Goal: Task Accomplishment & Management: Complete application form

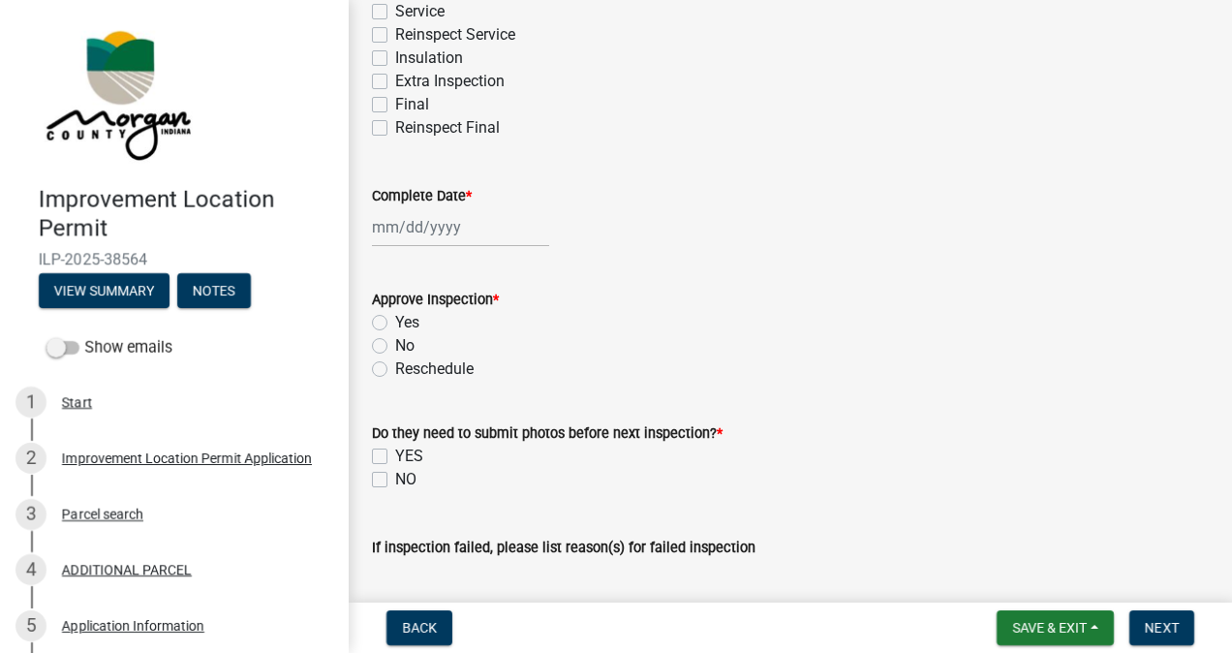
scroll to position [506, 0]
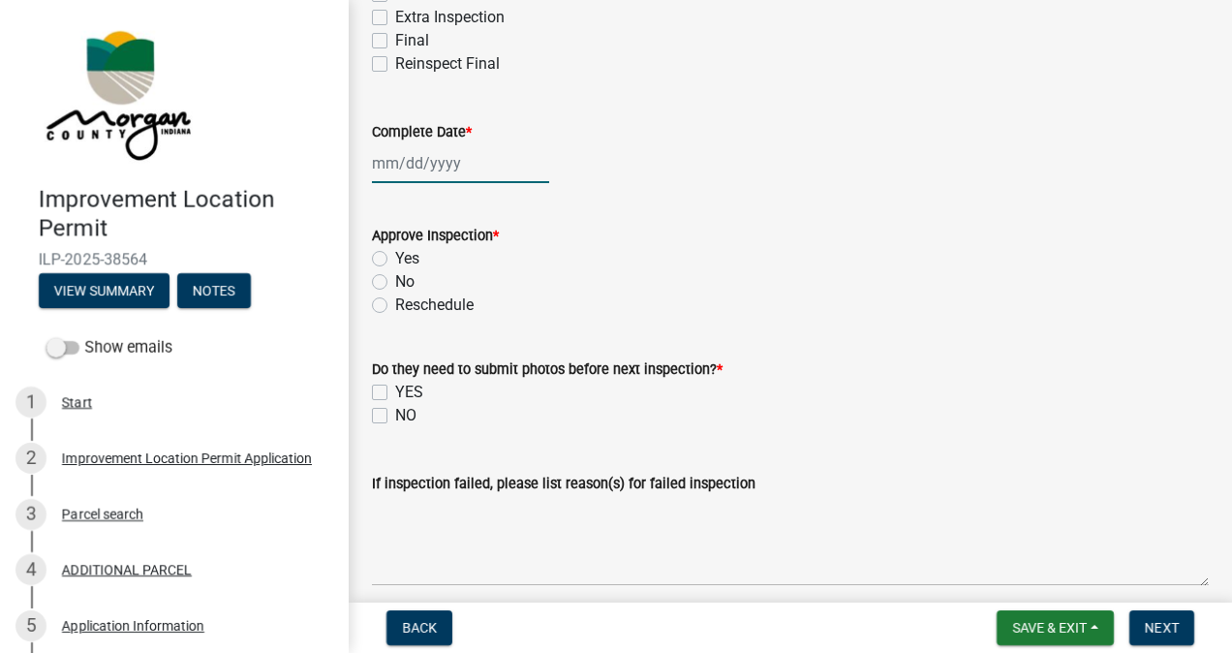
click at [443, 159] on div at bounding box center [460, 163] width 177 height 40
select select "9"
select select "2025"
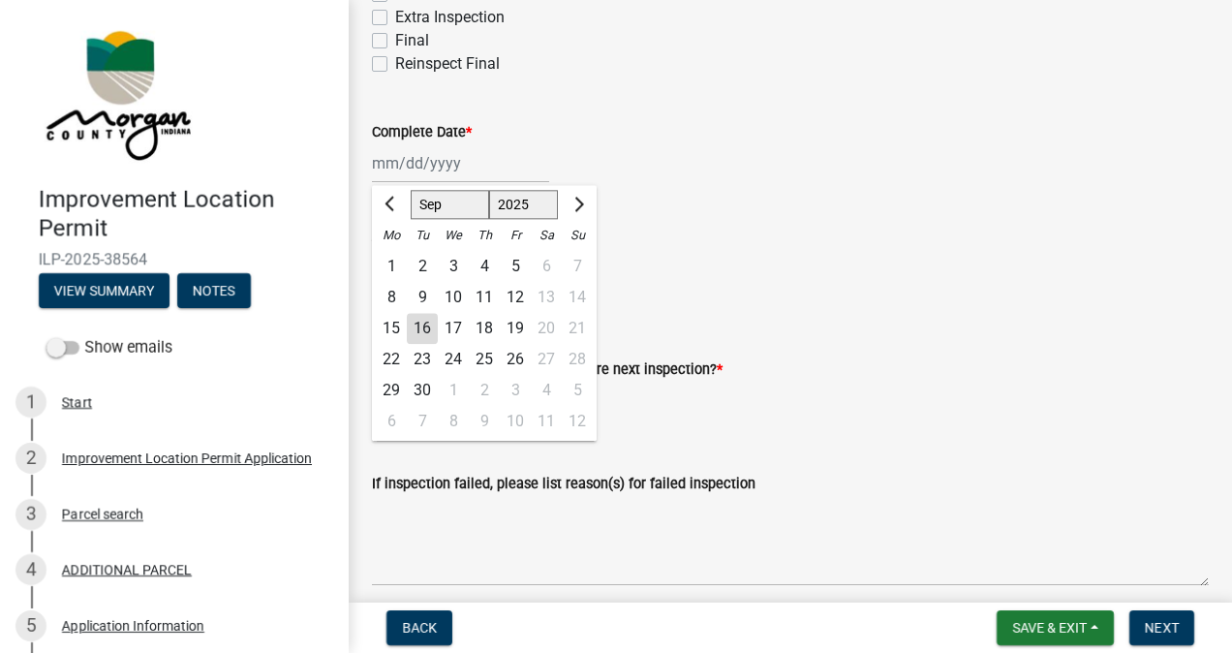
click at [423, 358] on div "23" at bounding box center [422, 359] width 31 height 31
type input "[DATE]"
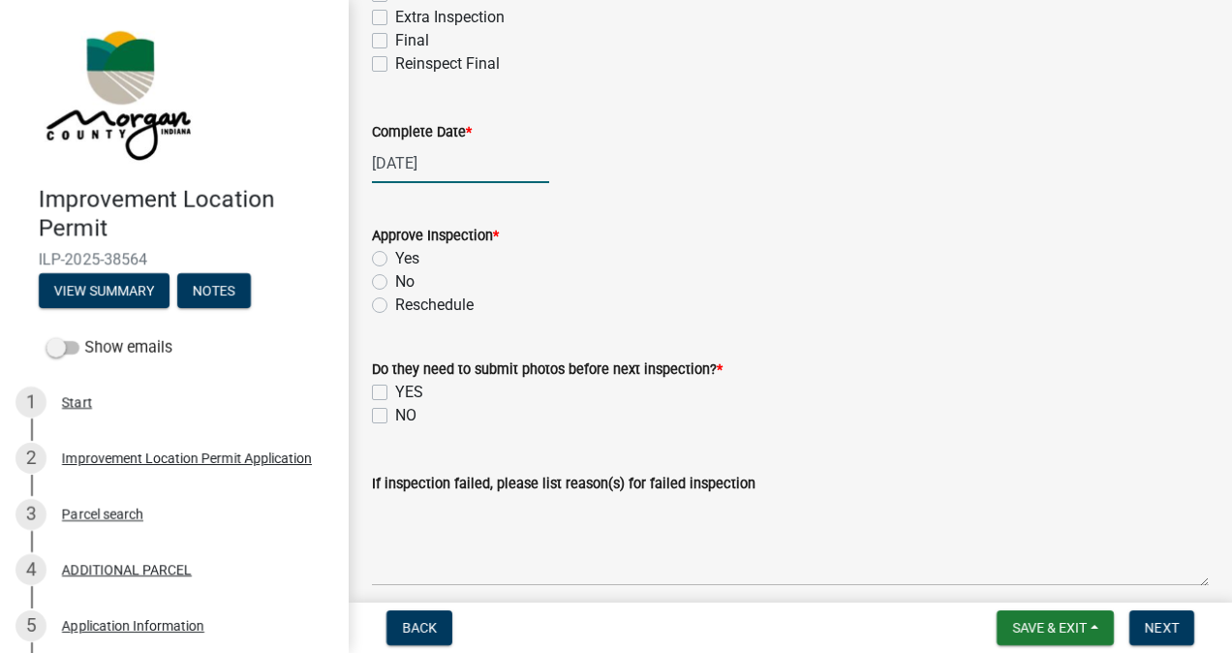
click at [440, 161] on div "[DATE]" at bounding box center [460, 163] width 177 height 40
select select "9"
select select "2025"
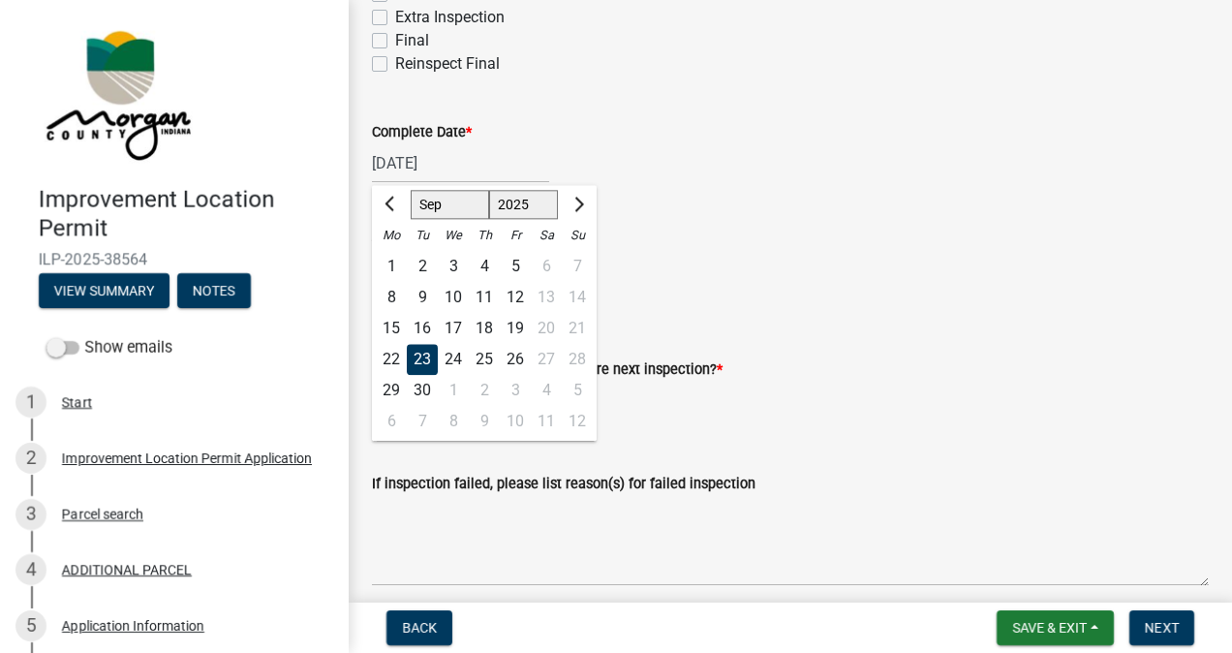
click at [426, 326] on div "16" at bounding box center [422, 328] width 31 height 31
type input "[DATE]"
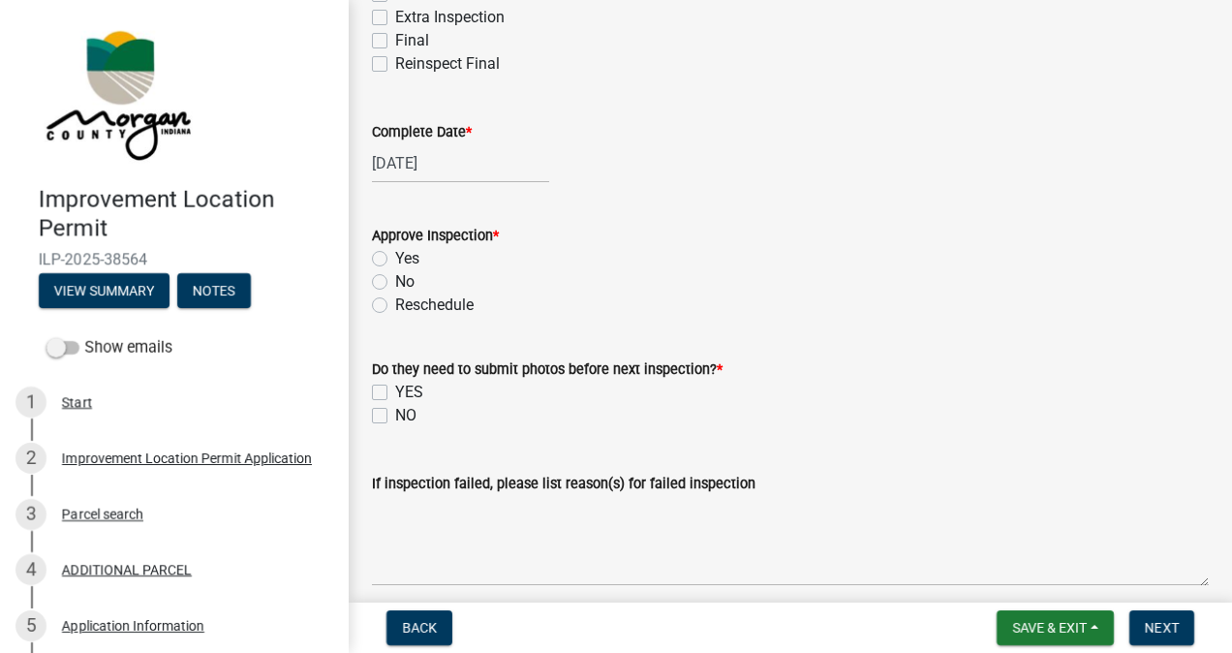
click at [395, 252] on label "Yes" at bounding box center [407, 258] width 24 height 23
click at [395, 252] on input "Yes" at bounding box center [401, 253] width 13 height 13
radio input "true"
click at [395, 415] on label "NO" at bounding box center [405, 415] width 21 height 23
click at [395, 415] on input "NO" at bounding box center [401, 410] width 13 height 13
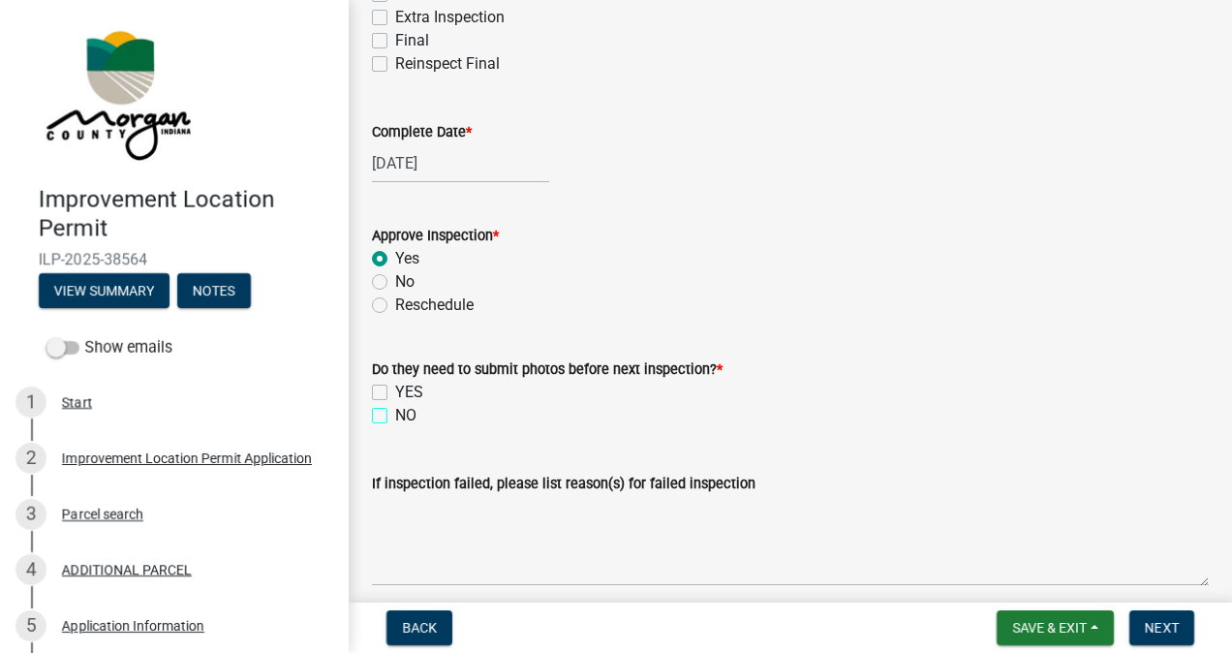
checkbox input "true"
checkbox input "false"
checkbox input "true"
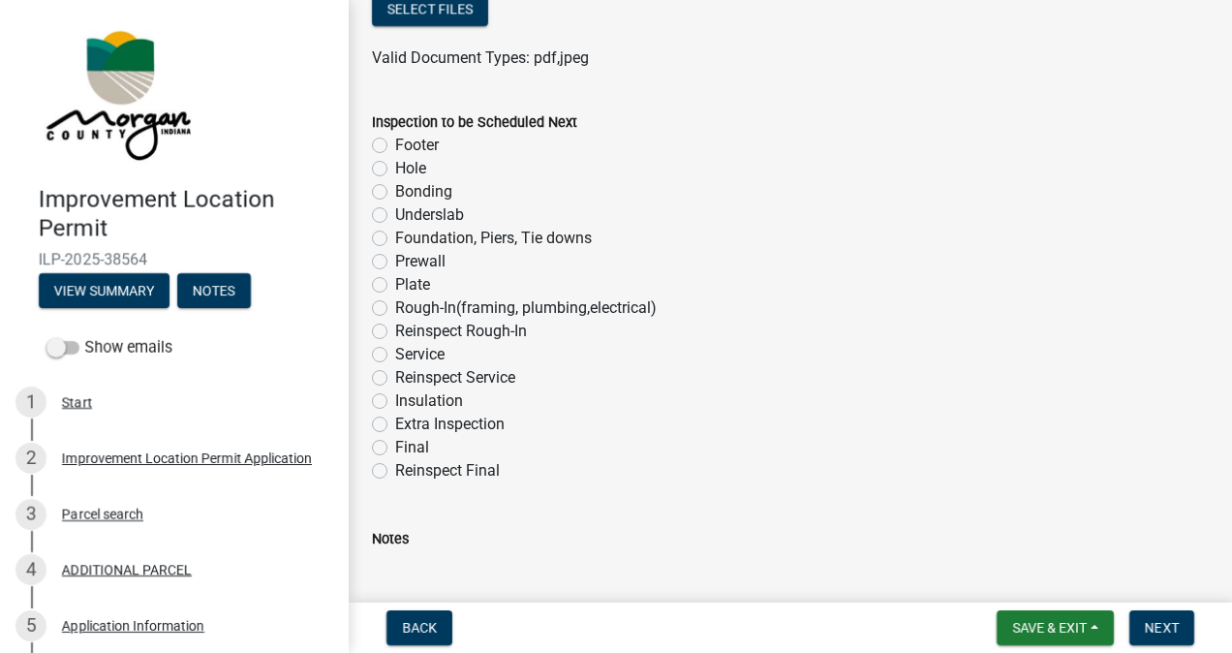
scroll to position [1164, 0]
click at [395, 306] on label "Rough-In(framing, plumbing,electrical)" at bounding box center [526, 305] width 262 height 23
click at [395, 306] on input "Rough-In(framing, plumbing,electrical)" at bounding box center [401, 300] width 13 height 13
radio input "true"
click at [1151, 627] on span "Next" at bounding box center [1162, 627] width 34 height 15
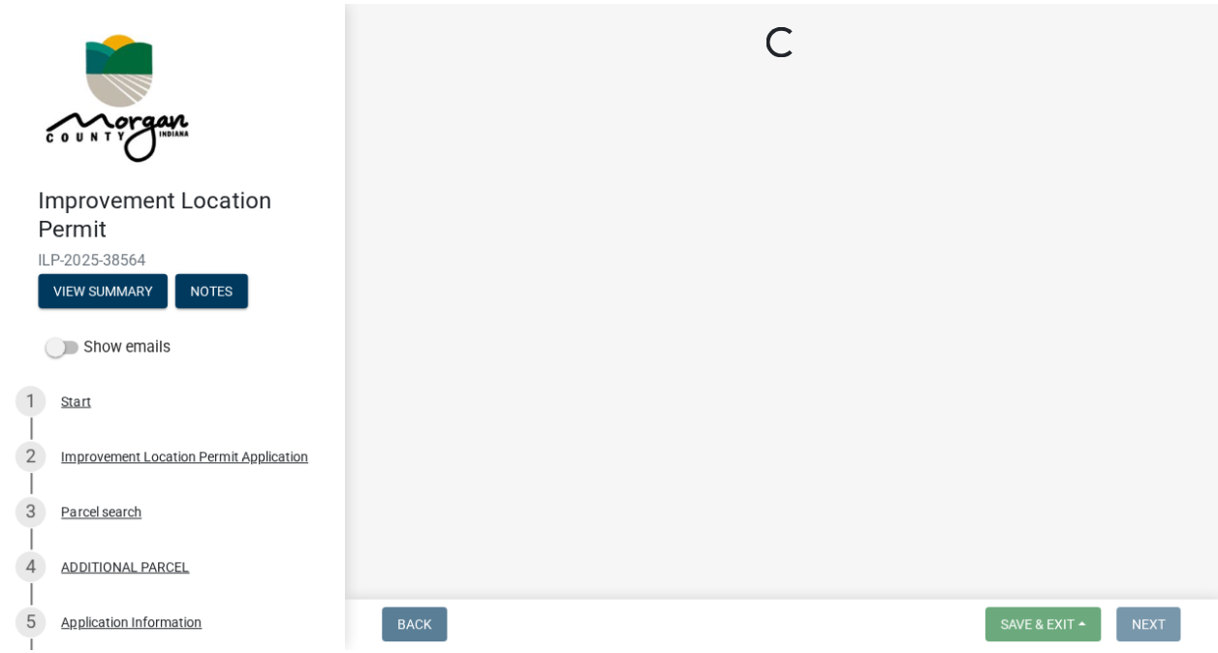
scroll to position [0, 0]
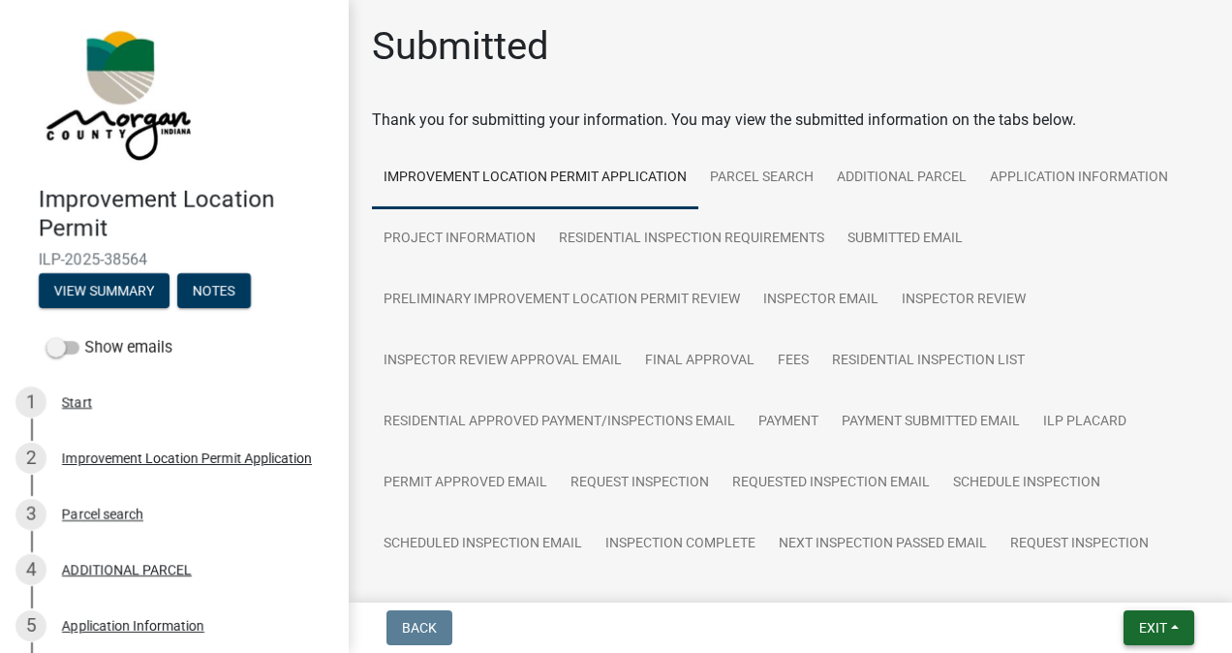
click at [1149, 634] on span "Exit" at bounding box center [1153, 627] width 28 height 15
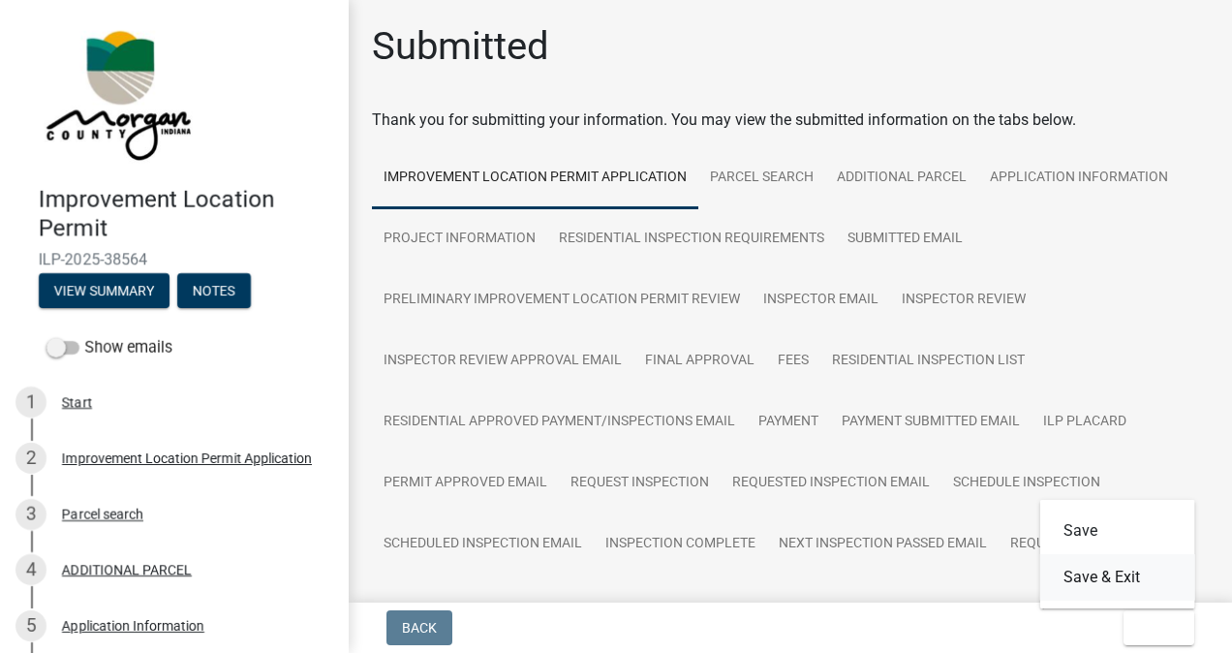
click at [1098, 580] on button "Save & Exit" at bounding box center [1117, 577] width 155 height 46
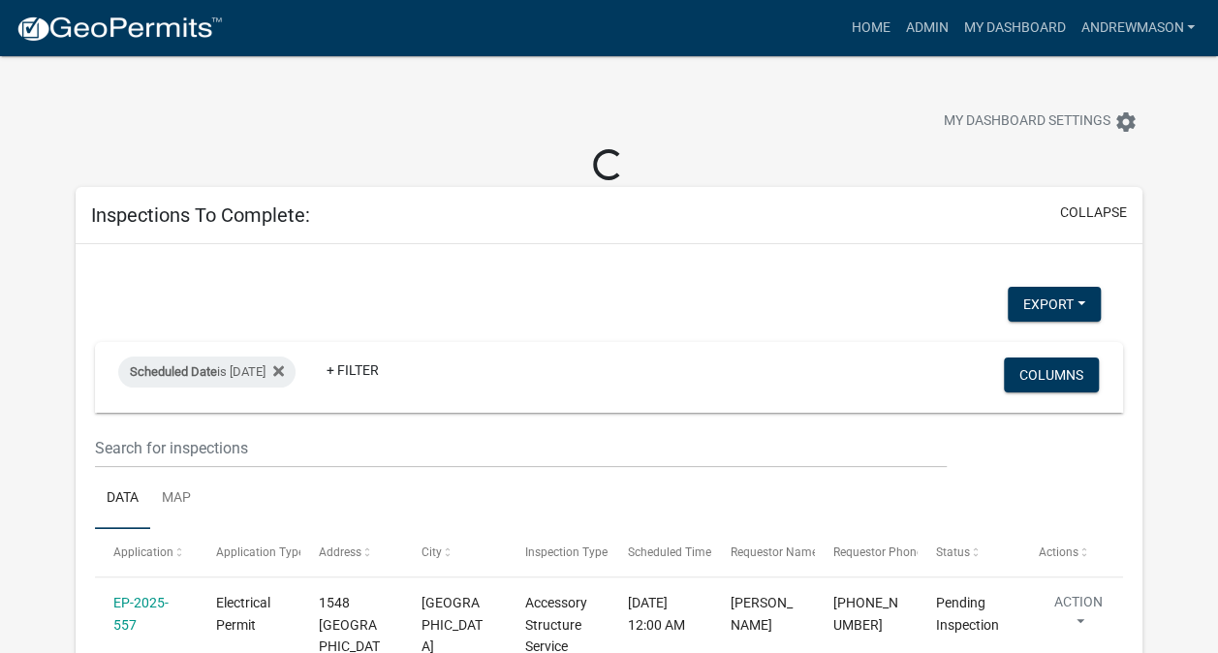
select select "3: 100"
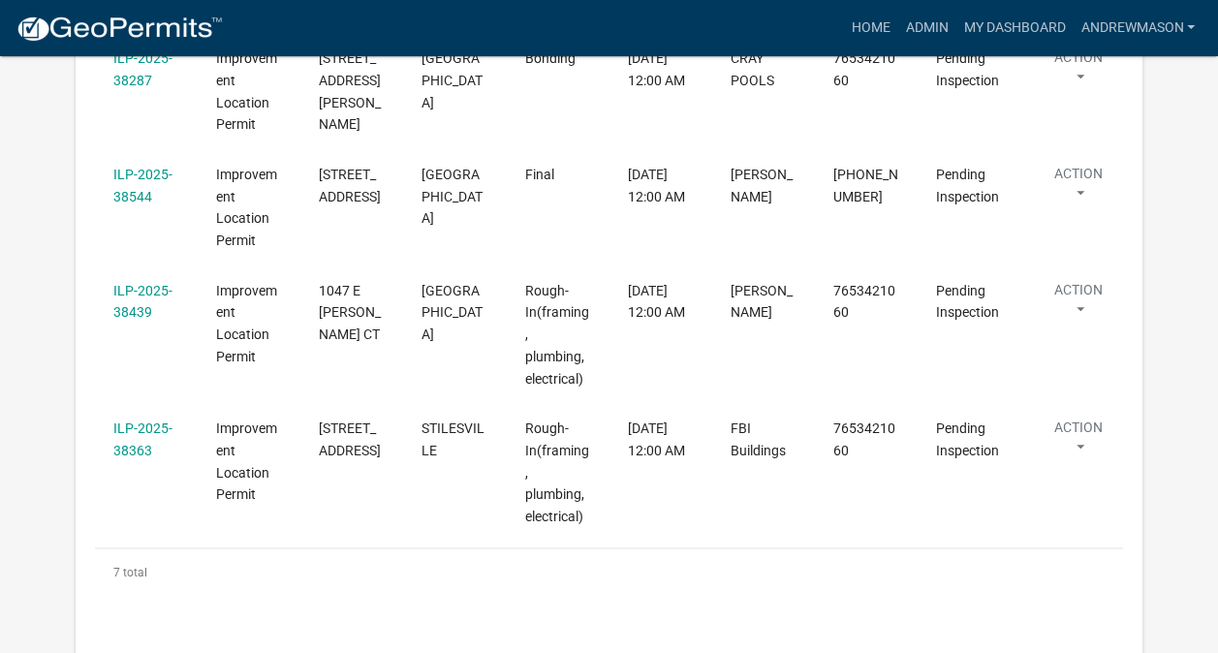
scroll to position [832, 0]
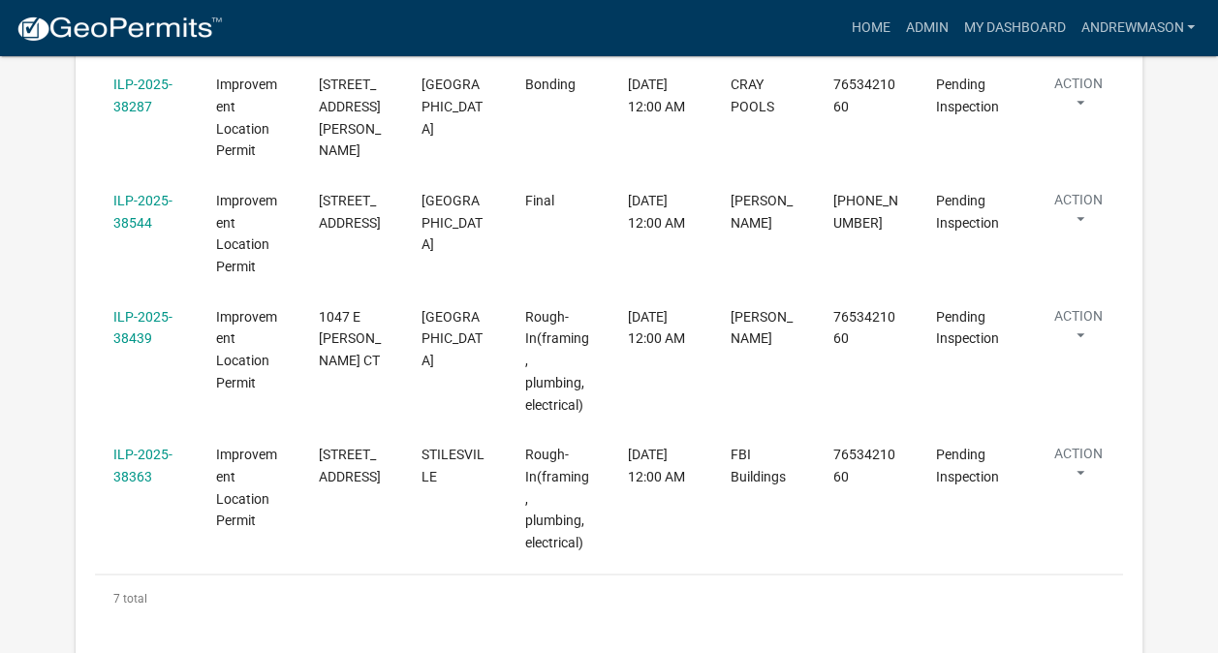
click at [151, 447] on link "ILP-2025-38363" at bounding box center [142, 466] width 59 height 38
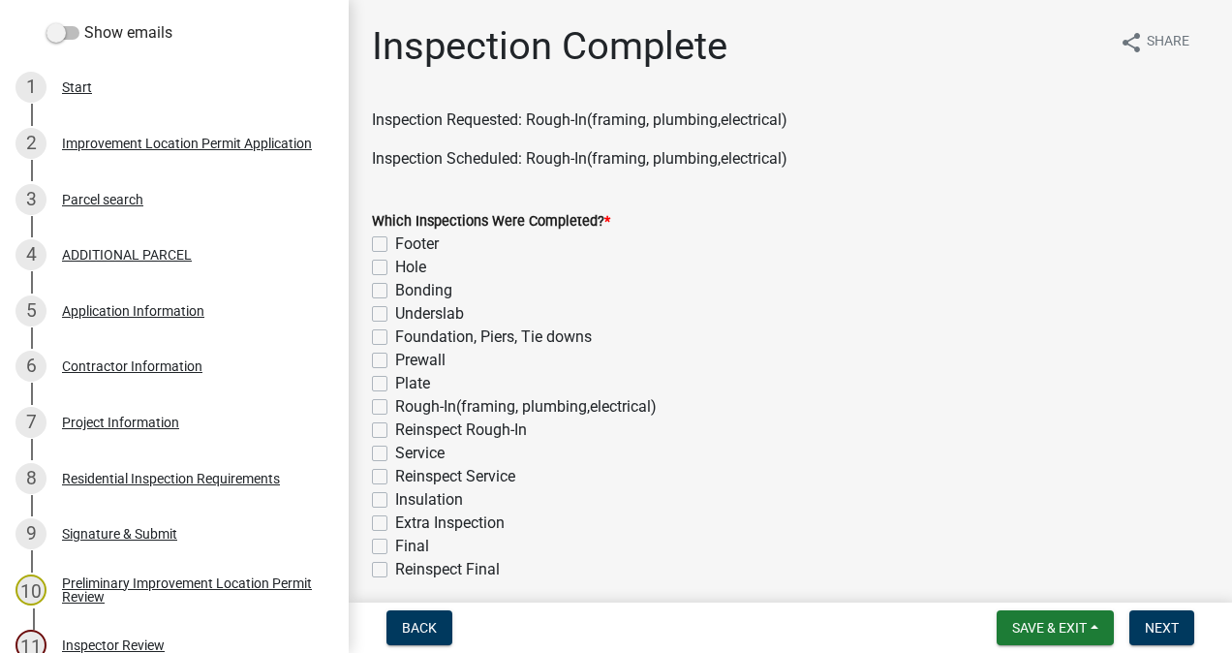
scroll to position [318, 0]
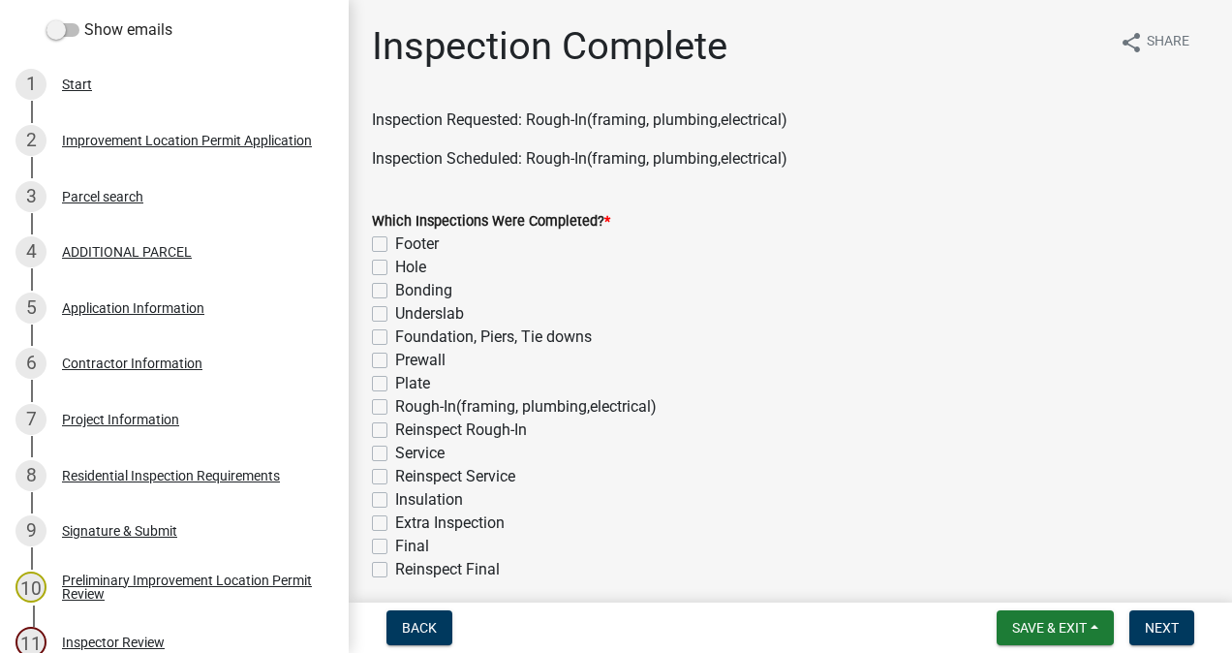
click at [128, 423] on div "Project Information" at bounding box center [120, 420] width 117 height 14
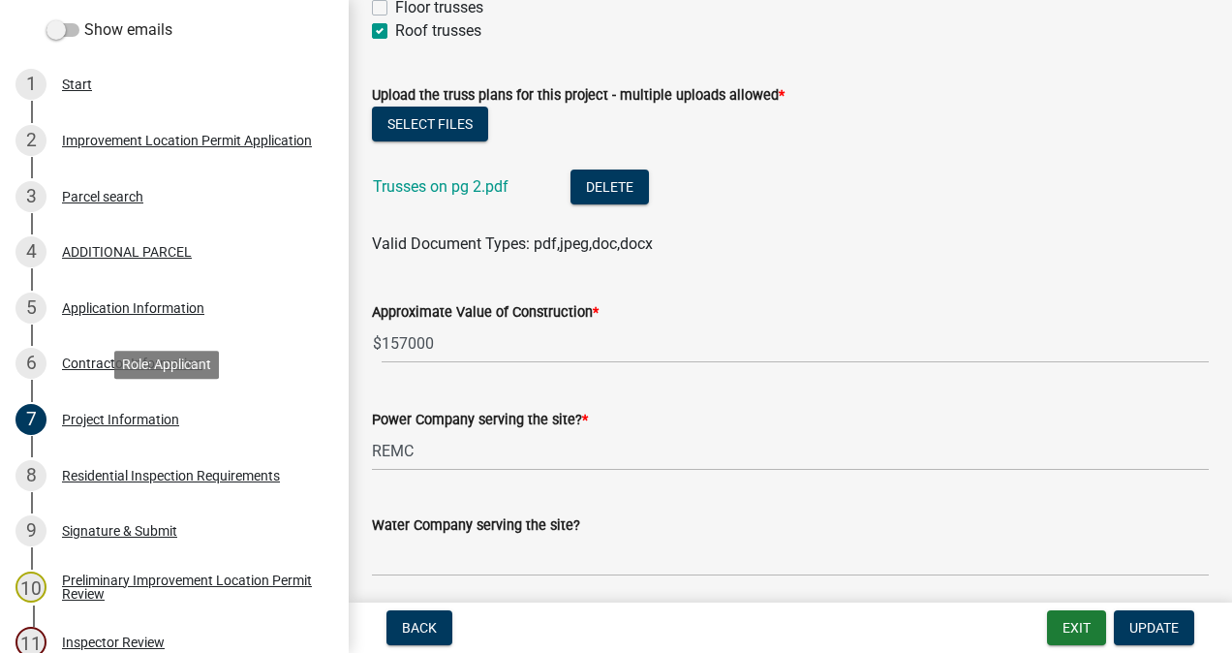
scroll to position [1813, 0]
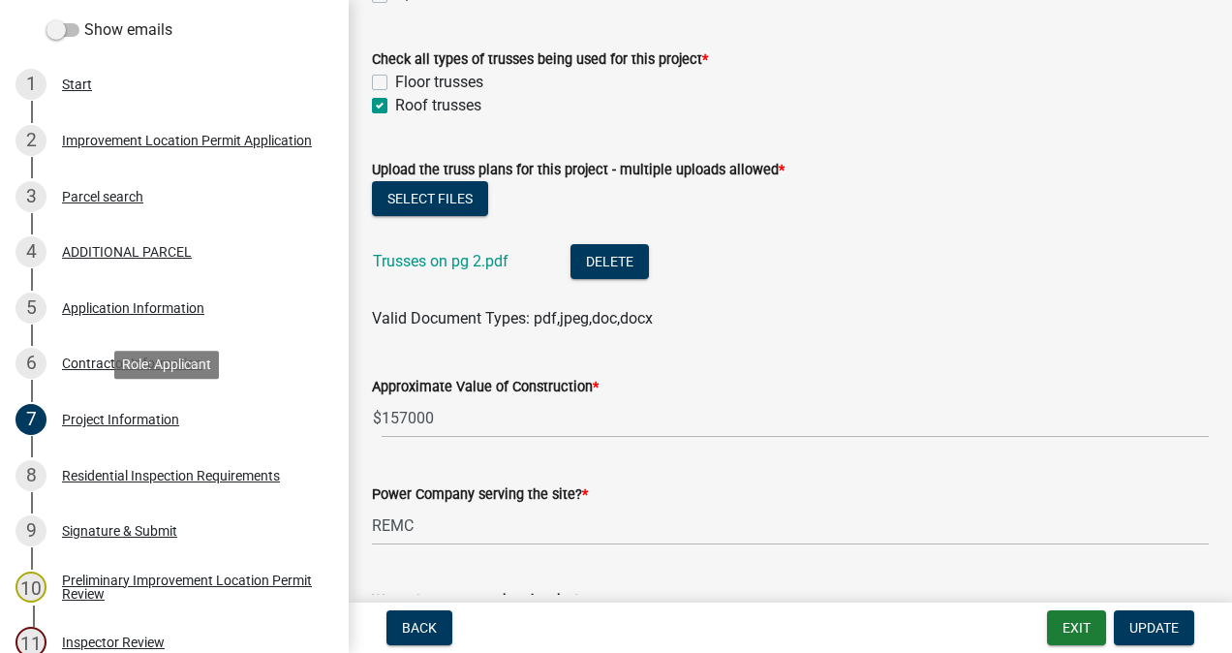
click at [455, 263] on link "Trusses on pg 2.pdf" at bounding box center [441, 261] width 136 height 18
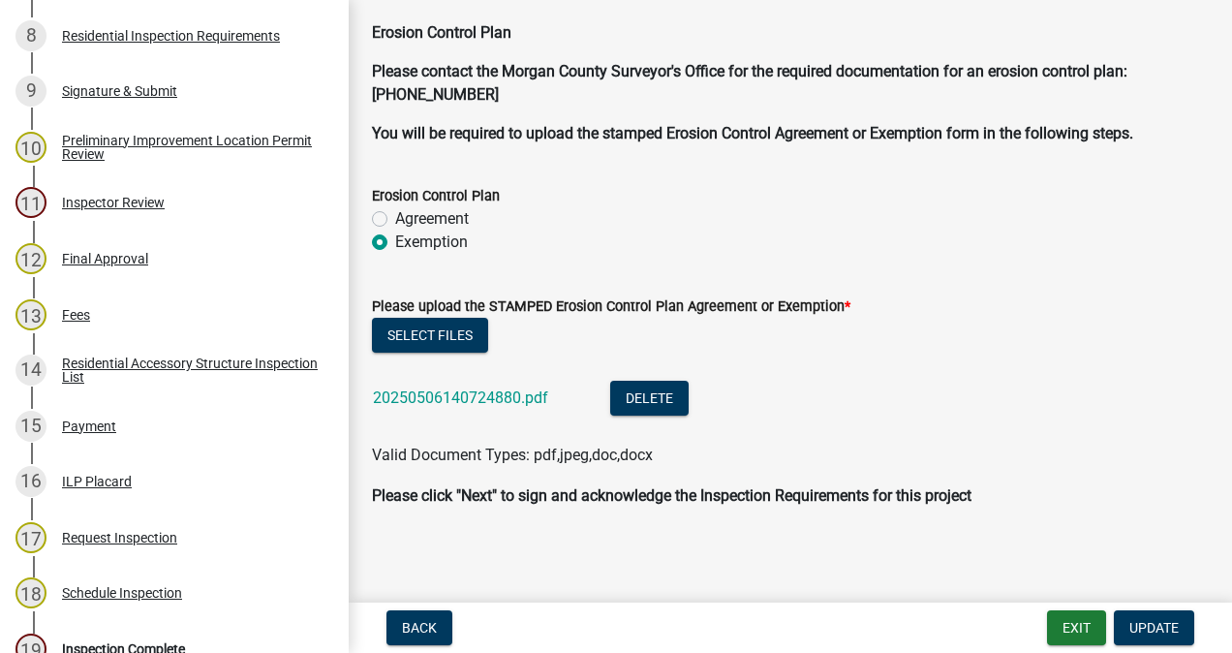
scroll to position [1017, 0]
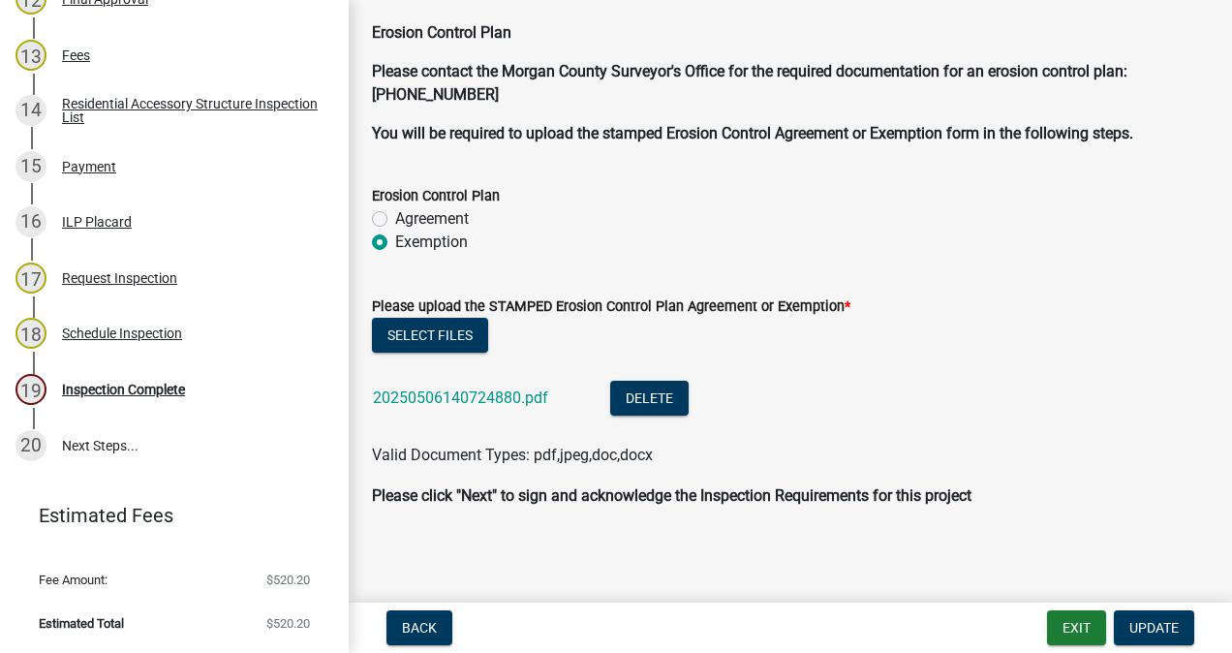
click at [139, 394] on div "Inspection Complete" at bounding box center [123, 390] width 123 height 14
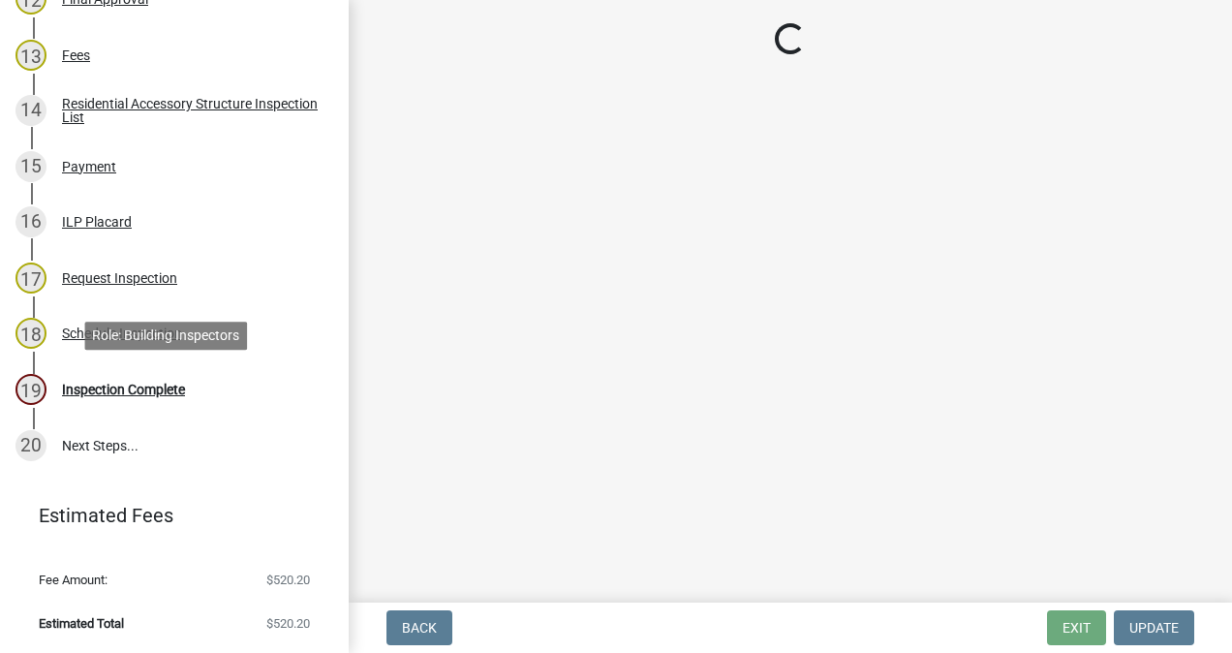
scroll to position [0, 0]
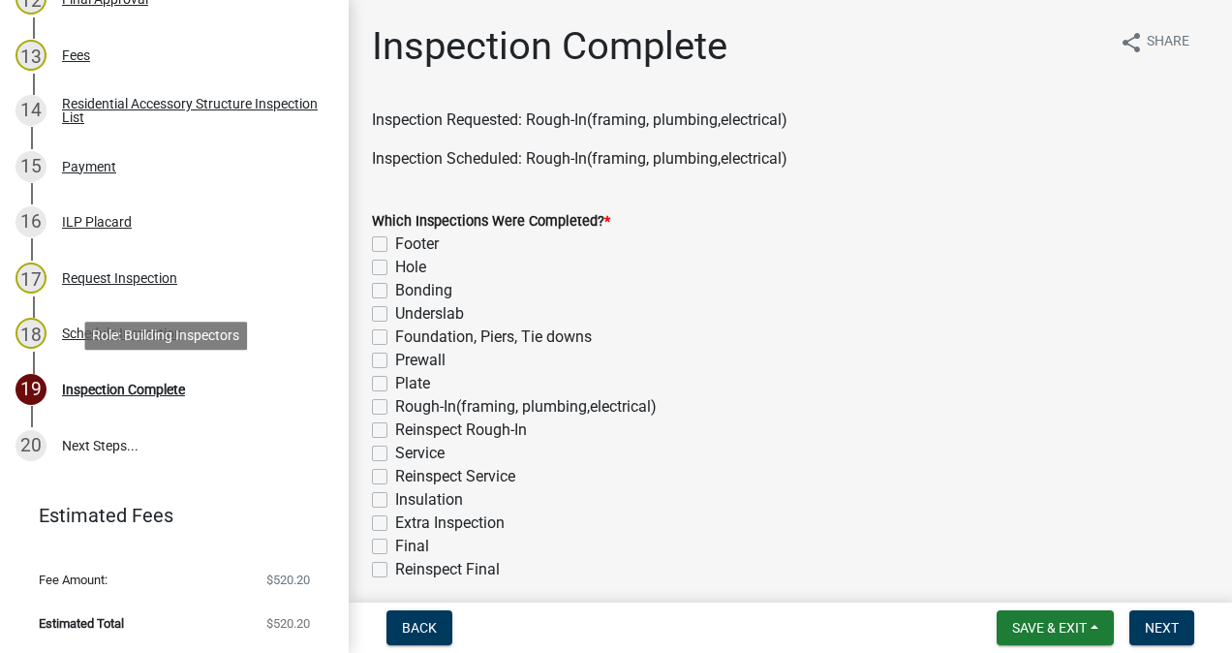
click at [395, 407] on label "Rough-In(framing, plumbing,electrical)" at bounding box center [526, 406] width 262 height 23
click at [395, 407] on input "Rough-In(framing, plumbing,electrical)" at bounding box center [401, 401] width 13 height 13
checkbox input "true"
checkbox input "false"
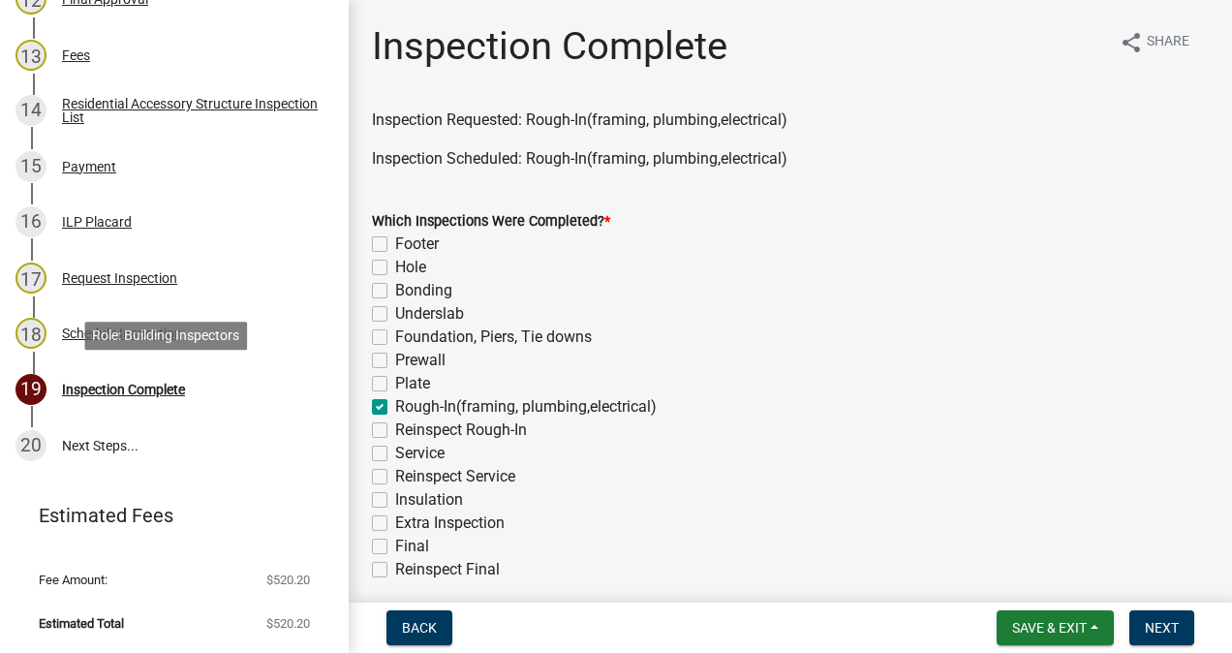
checkbox input "false"
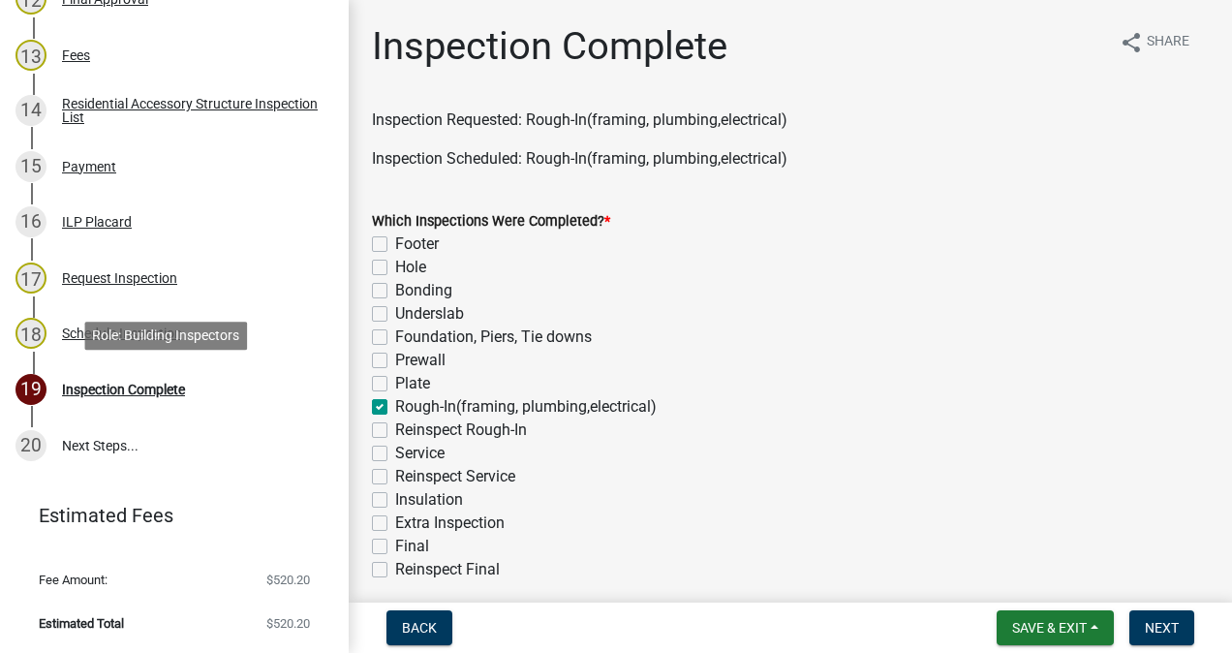
checkbox input "true"
checkbox input "false"
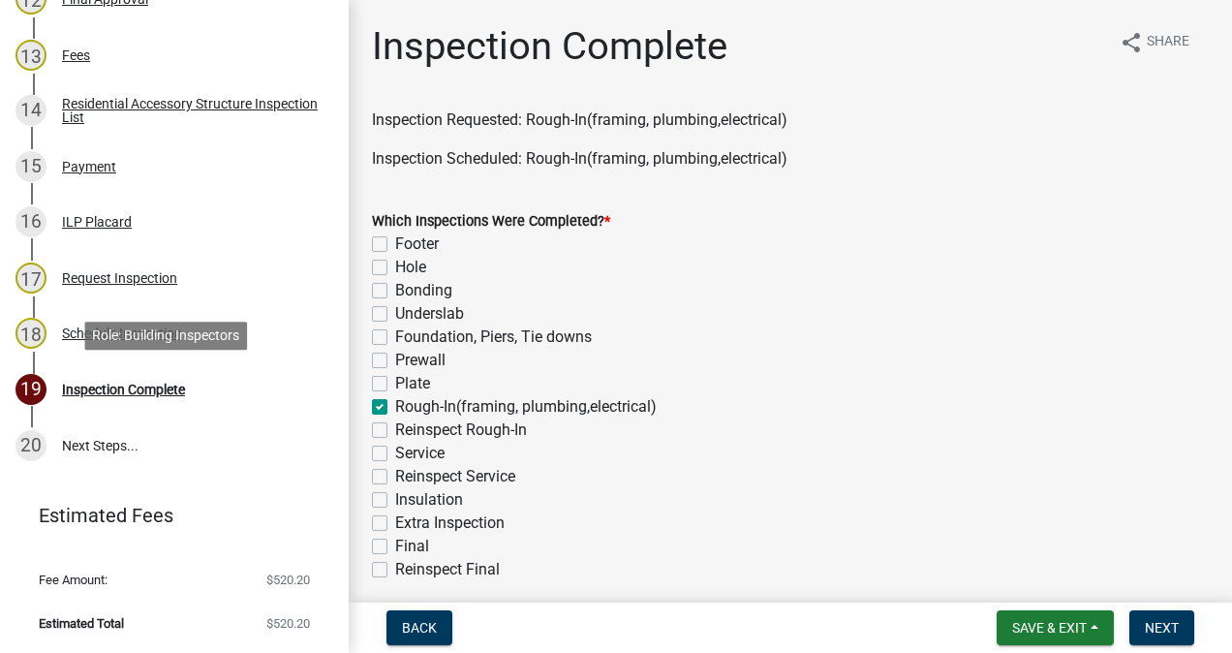
checkbox input "false"
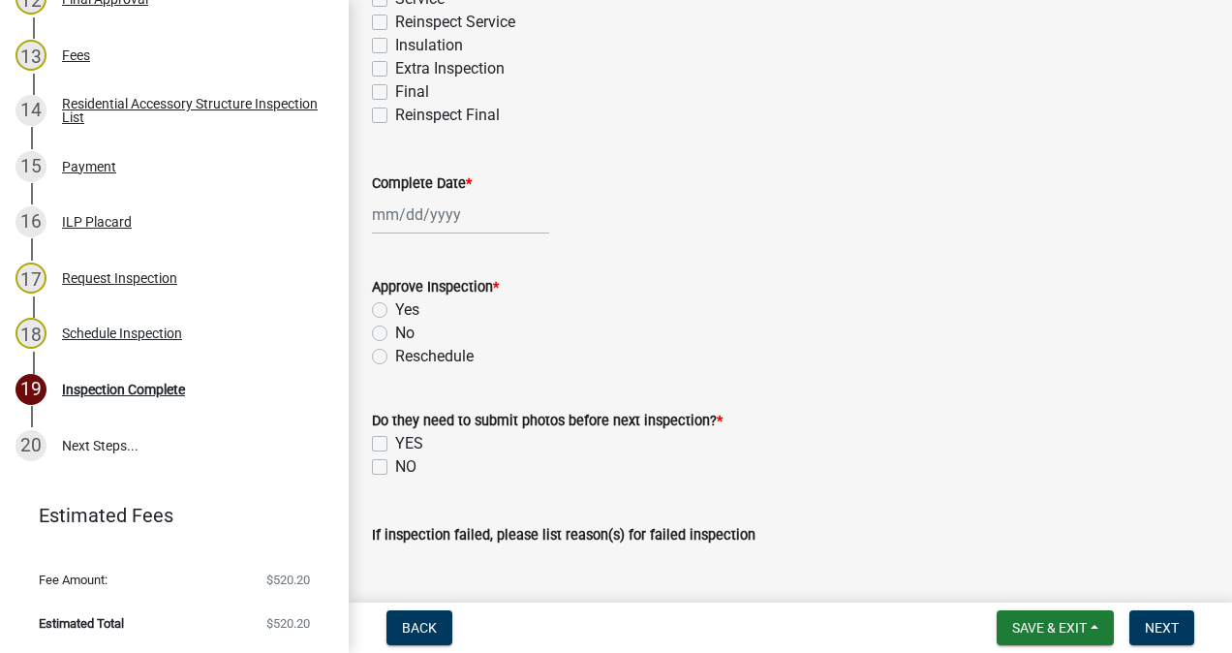
scroll to position [456, 0]
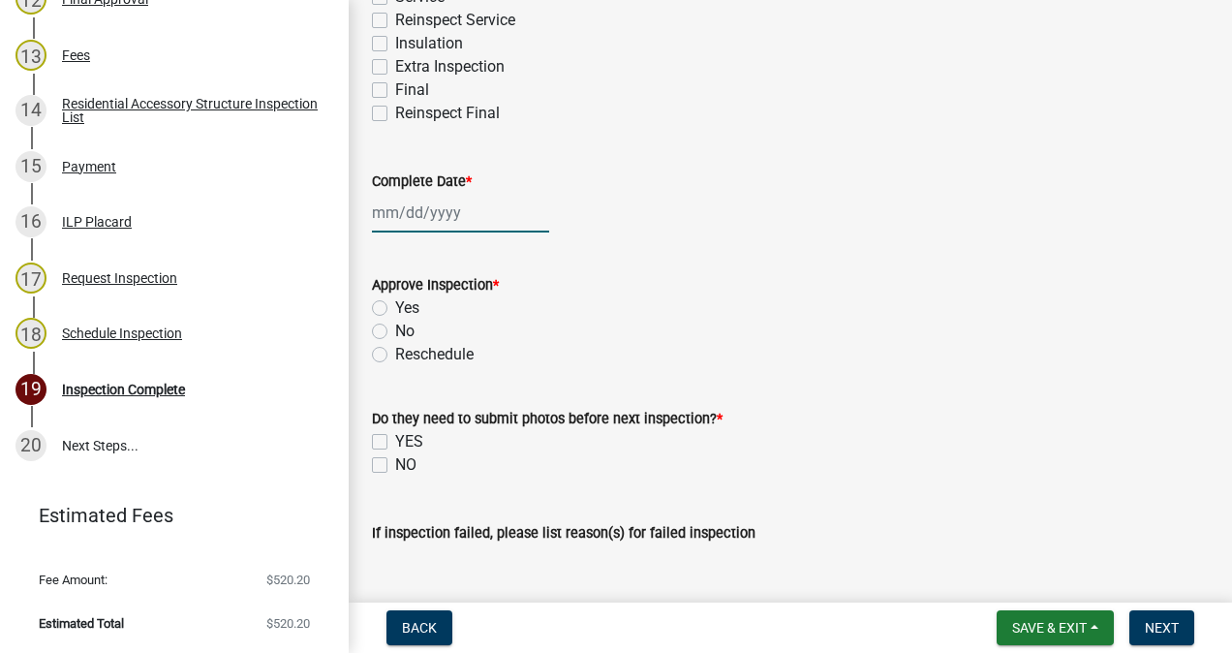
click at [434, 220] on div at bounding box center [460, 213] width 177 height 40
select select "9"
select select "2025"
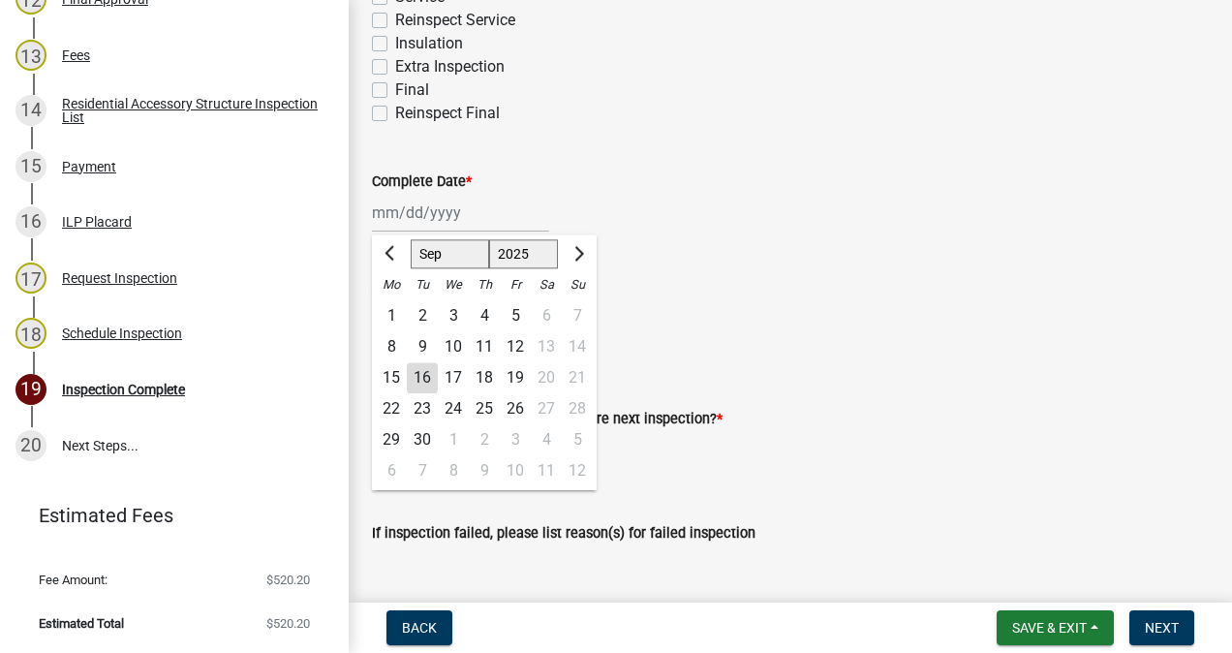
click at [424, 378] on div "16" at bounding box center [422, 377] width 31 height 31
type input "[DATE]"
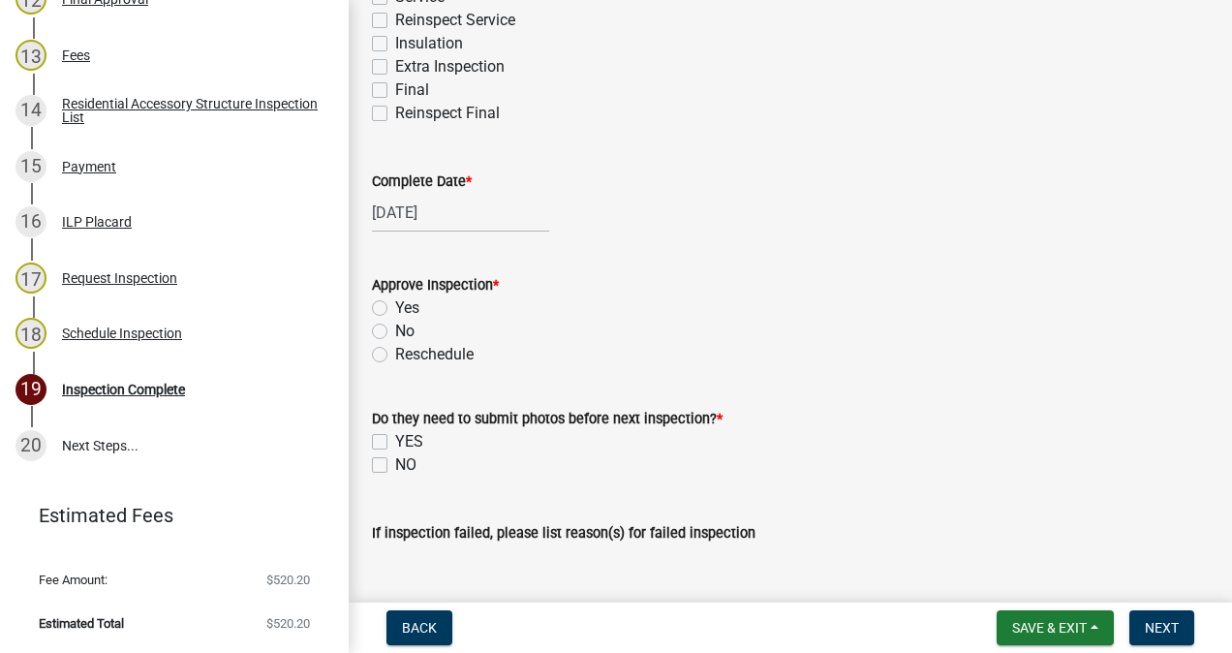
click at [395, 307] on label "Yes" at bounding box center [407, 307] width 24 height 23
click at [395, 307] on input "Yes" at bounding box center [401, 302] width 13 height 13
radio input "true"
click at [395, 464] on label "NO" at bounding box center [405, 464] width 21 height 23
click at [395, 464] on input "NO" at bounding box center [401, 459] width 13 height 13
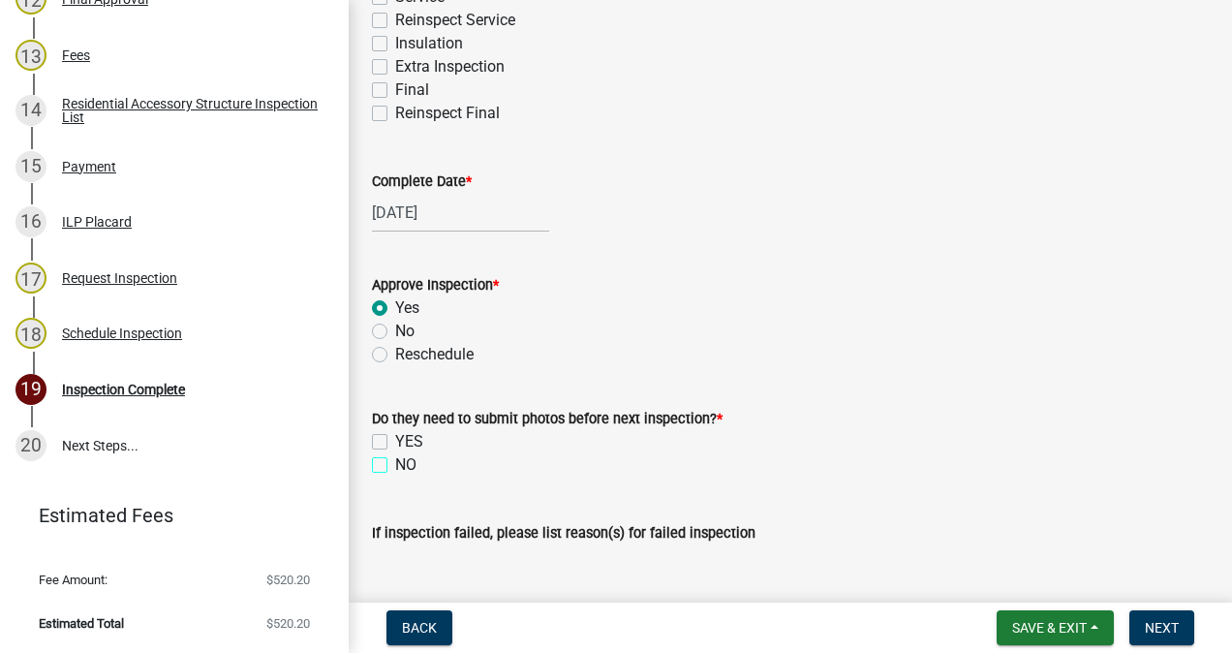
checkbox input "true"
checkbox input "false"
checkbox input "true"
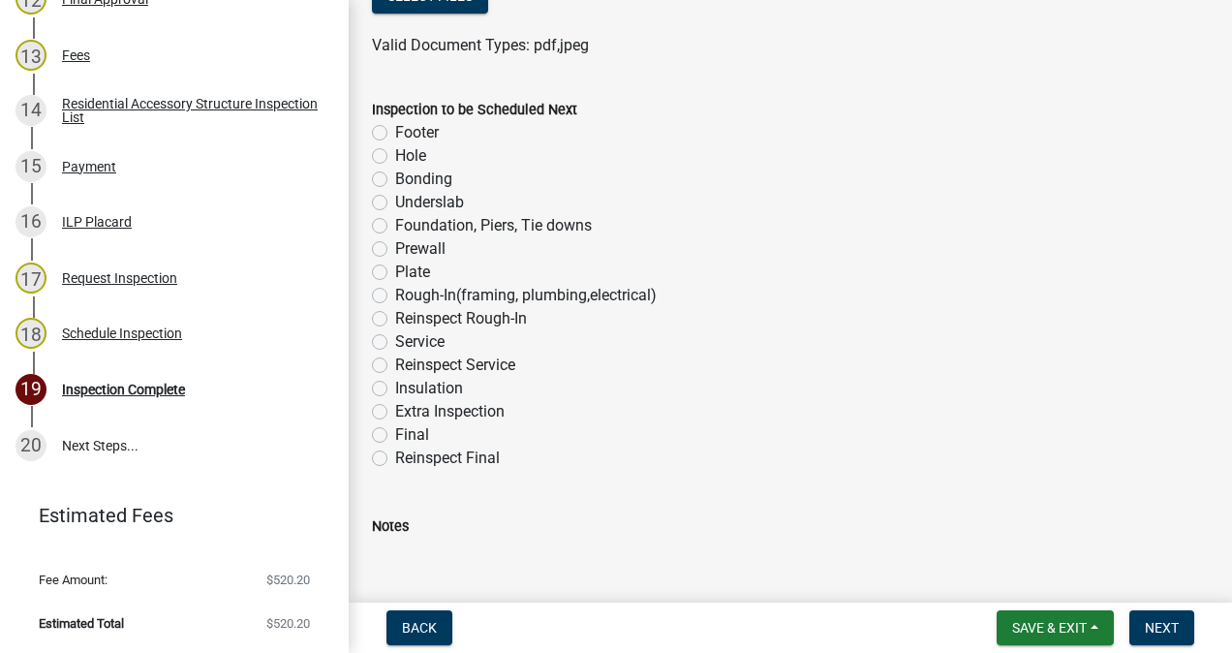
scroll to position [1177, 0]
click at [399, 461] on label "Reinspect Final" at bounding box center [447, 456] width 105 height 23
click at [399, 457] on input "Reinspect Final" at bounding box center [401, 451] width 13 height 13
radio input "true"
click at [395, 437] on label "Final" at bounding box center [412, 432] width 34 height 23
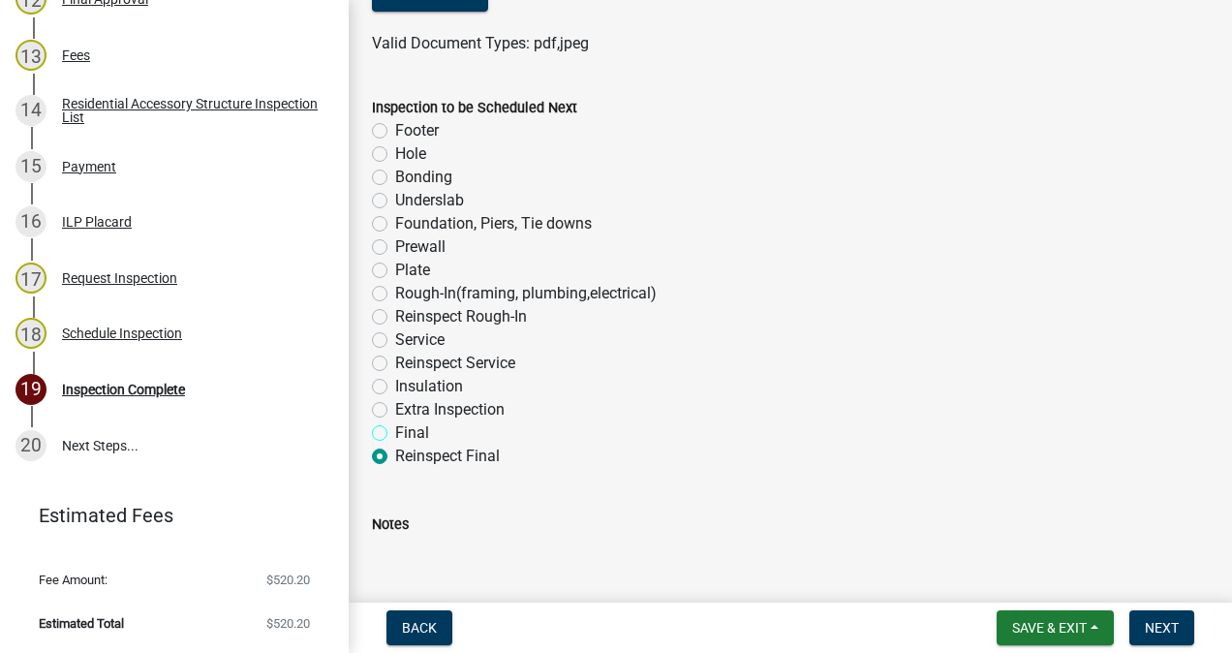
click at [395, 434] on input "Final" at bounding box center [401, 427] width 13 height 13
radio input "true"
click at [1153, 623] on span "Next" at bounding box center [1162, 627] width 34 height 15
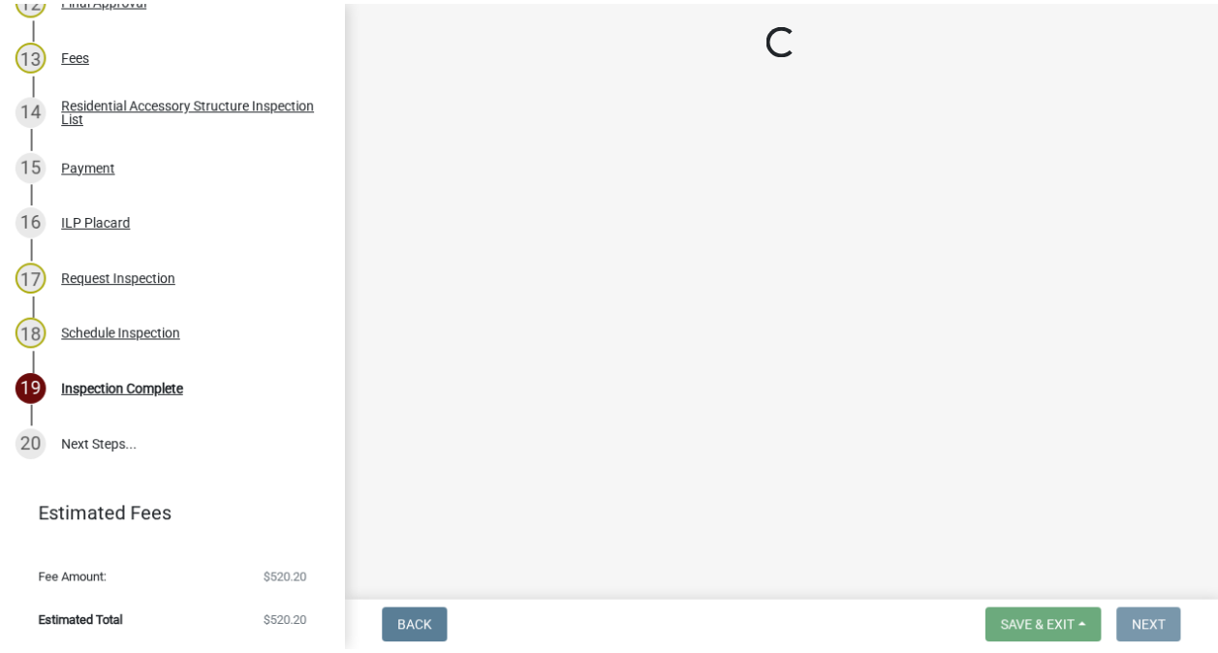
scroll to position [0, 0]
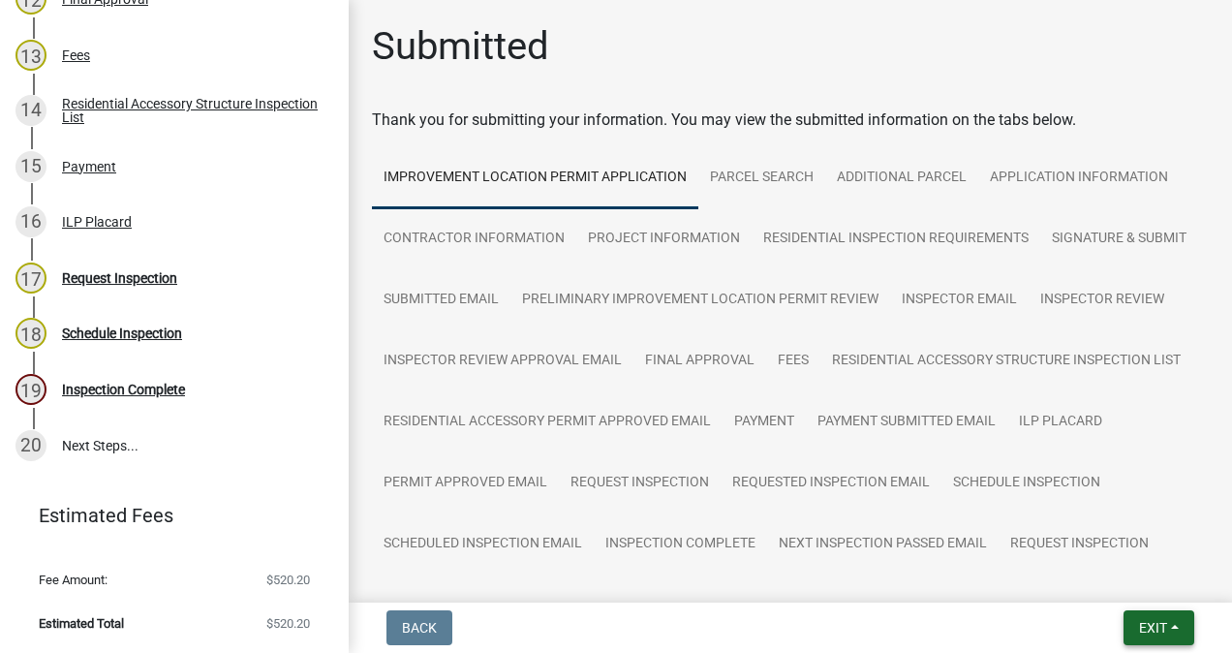
click at [1145, 626] on span "Exit" at bounding box center [1153, 627] width 28 height 15
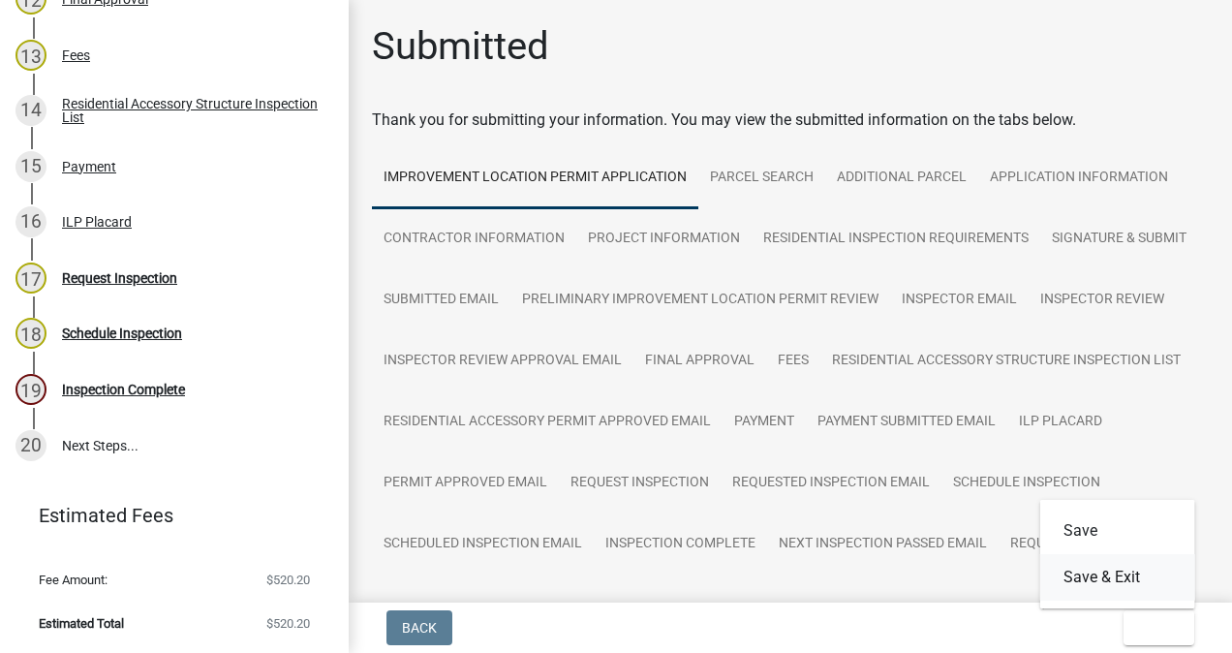
click at [1123, 574] on button "Save & Exit" at bounding box center [1117, 577] width 155 height 46
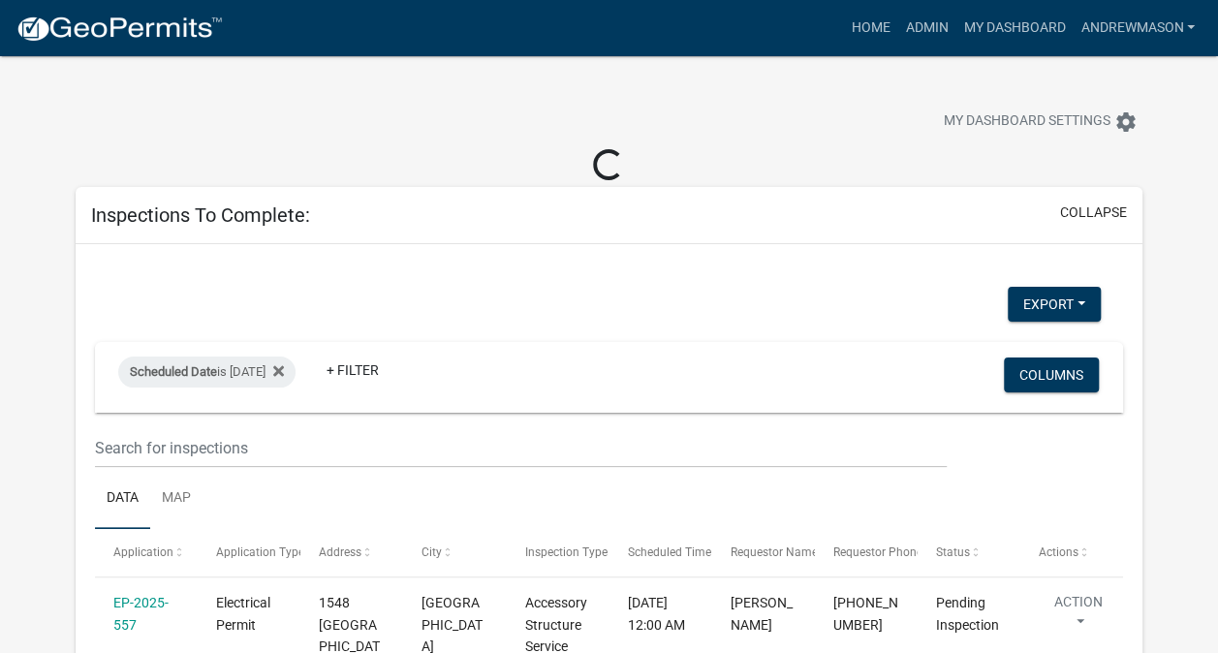
select select "3: 100"
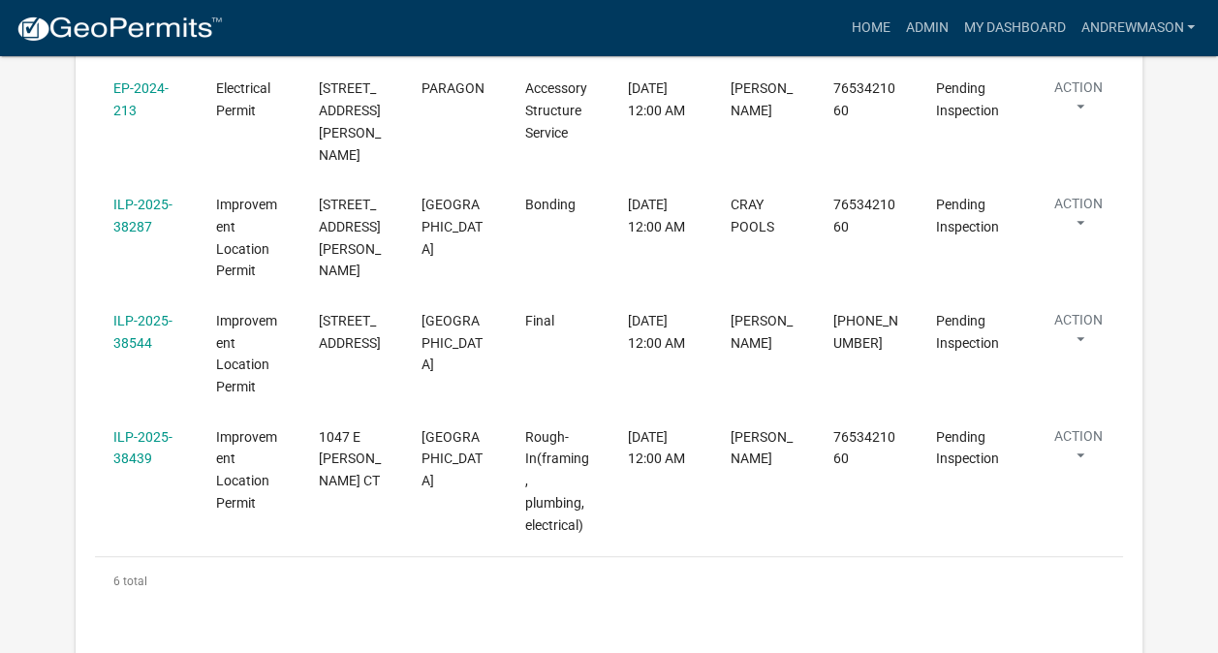
scroll to position [713, 0]
click at [153, 428] on link "ILP-2025-38439" at bounding box center [142, 447] width 59 height 38
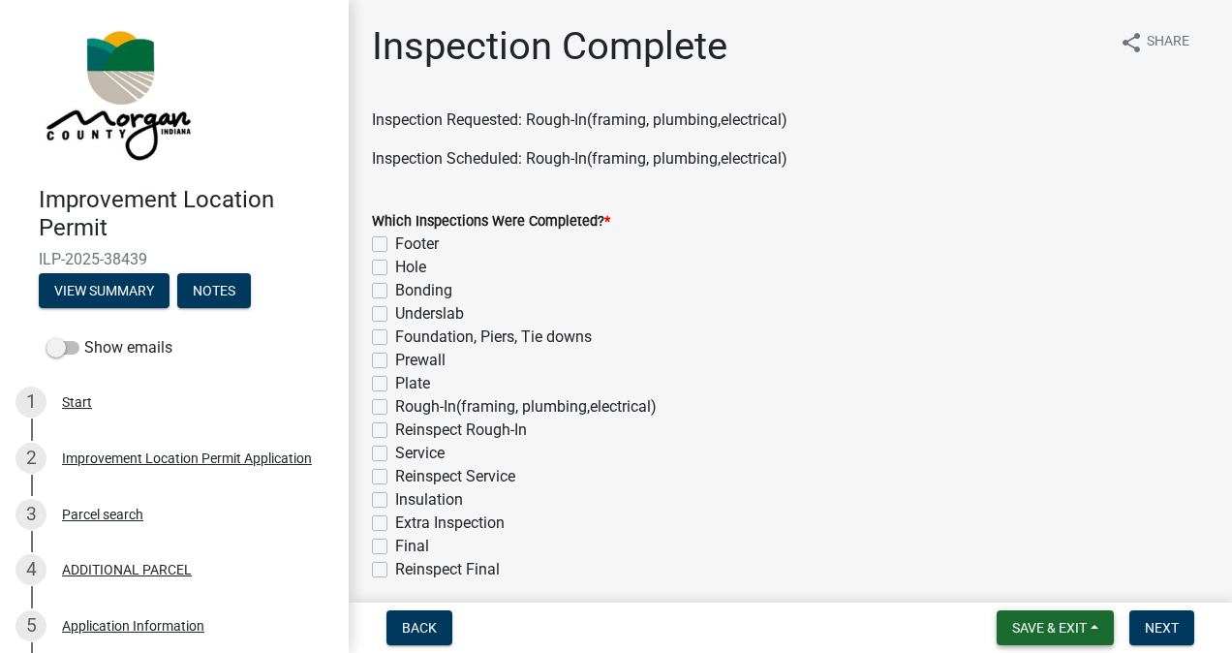
click at [1048, 629] on span "Save & Exit" at bounding box center [1049, 627] width 75 height 15
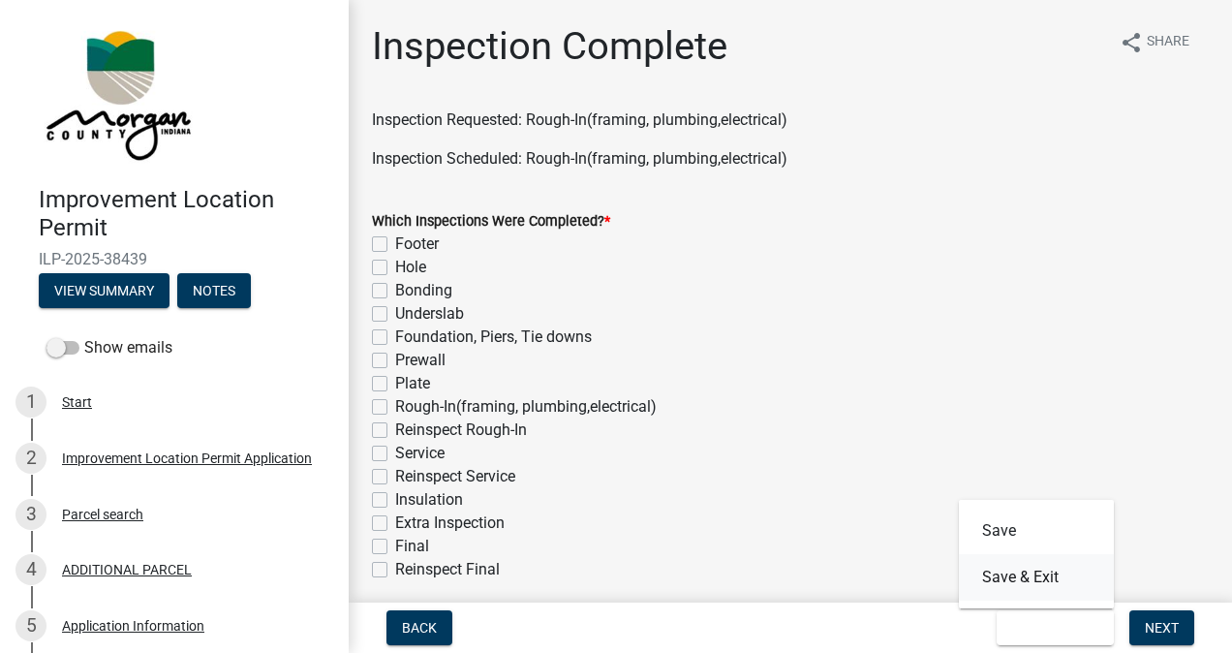
click at [1037, 576] on button "Save & Exit" at bounding box center [1036, 577] width 155 height 46
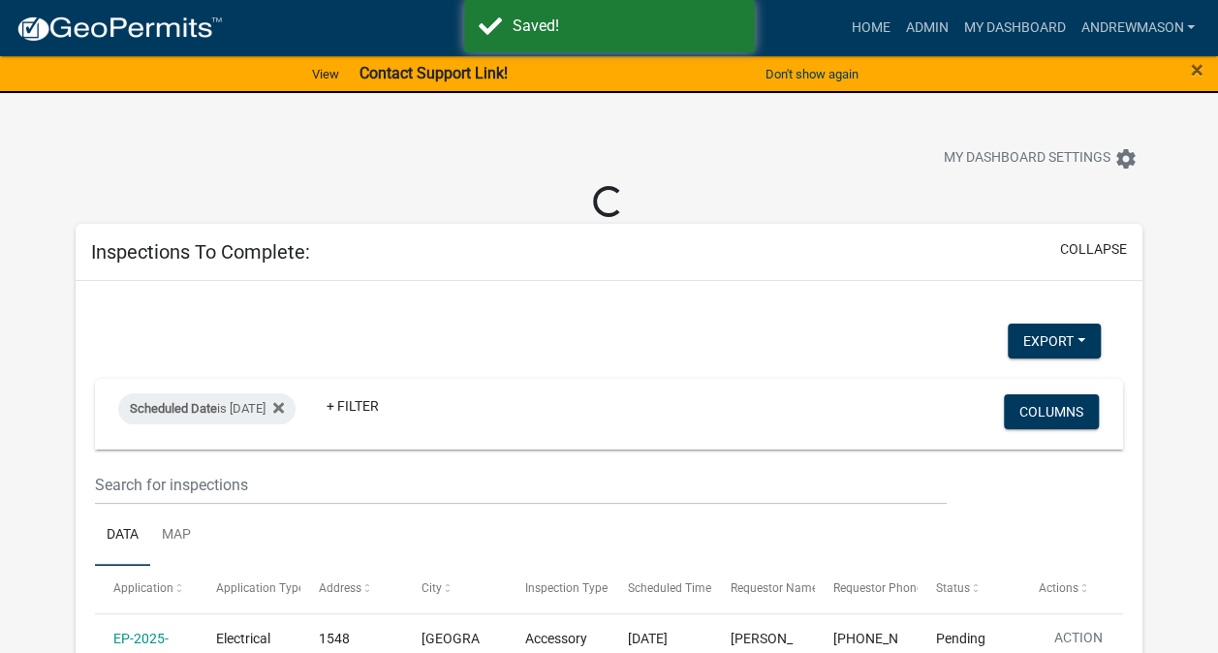
select select "3: 100"
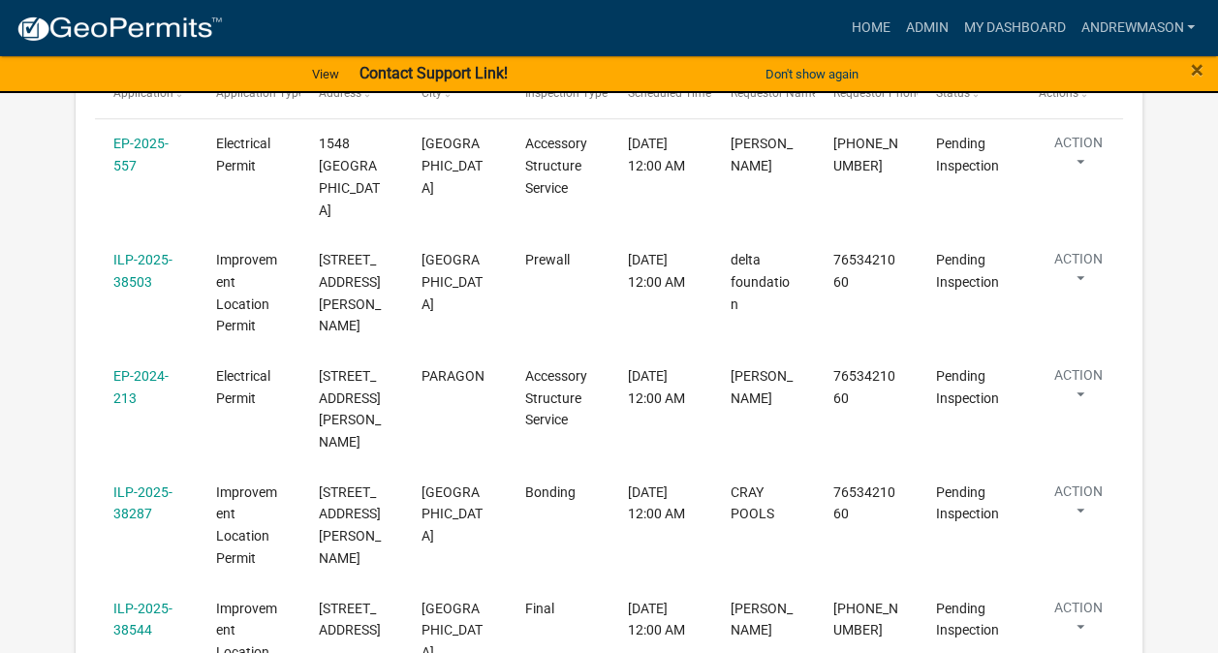
scroll to position [463, 0]
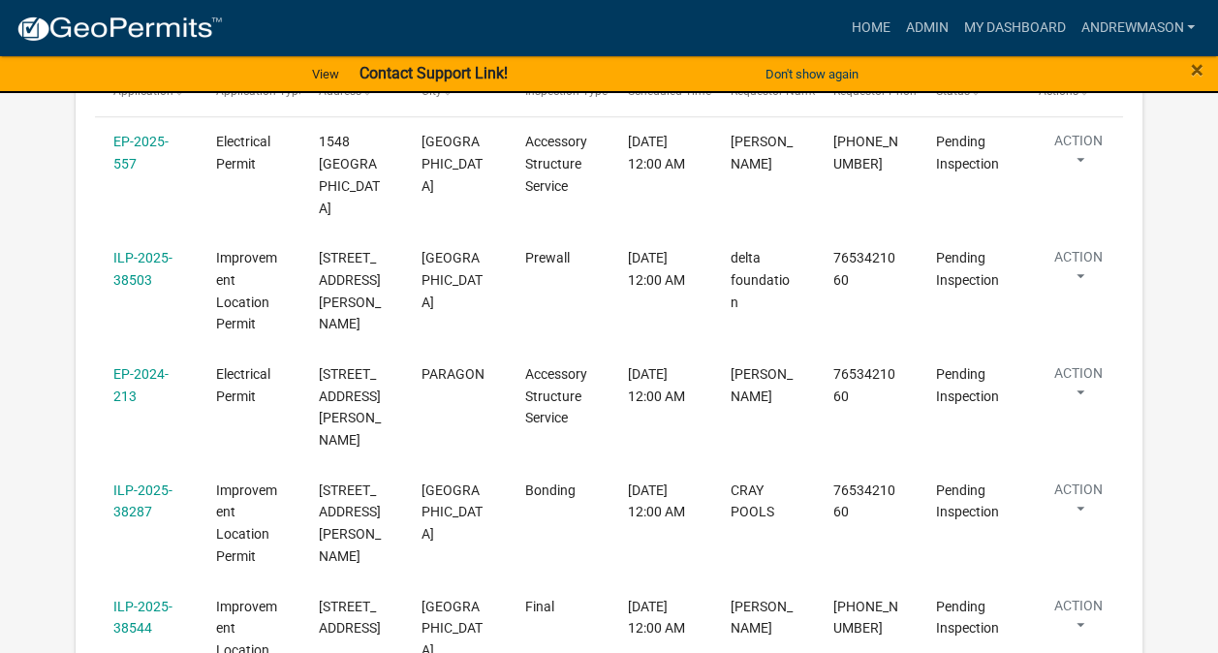
click at [139, 262] on link "ILP-2025-38503" at bounding box center [142, 269] width 59 height 38
